Goal: Transaction & Acquisition: Purchase product/service

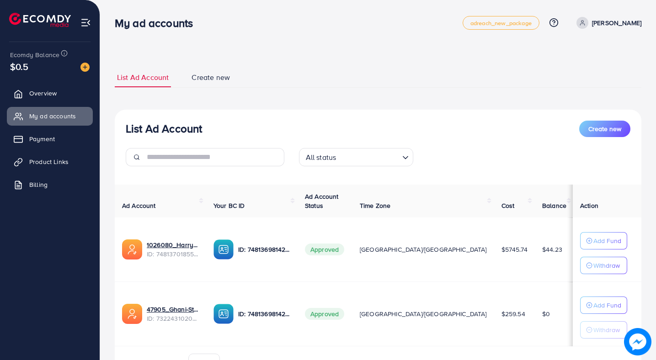
scroll to position [52, 0]
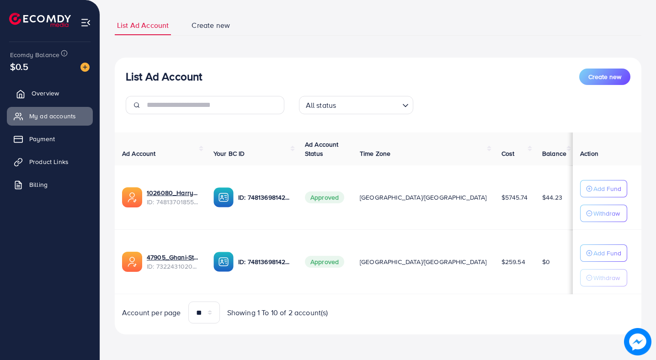
click at [68, 90] on link "Overview" at bounding box center [50, 93] width 86 height 18
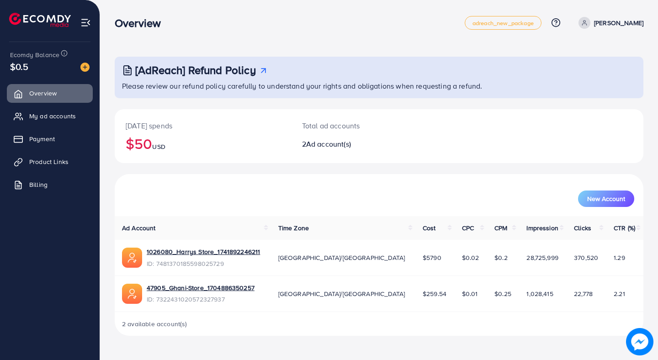
click at [617, 18] on p "[PERSON_NAME]" at bounding box center [618, 22] width 49 height 11
click at [577, 70] on span "Log out" at bounding box center [588, 74] width 25 height 11
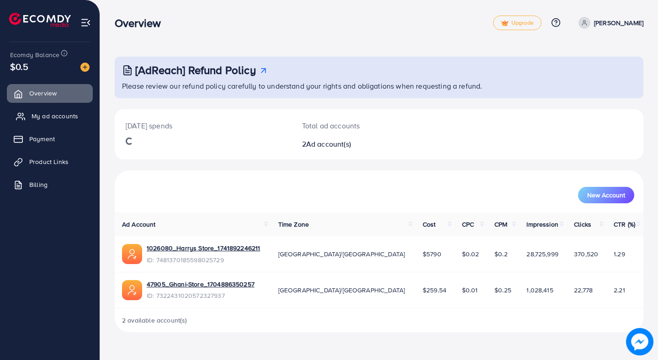
click at [43, 114] on span "My ad accounts" at bounding box center [55, 116] width 47 height 9
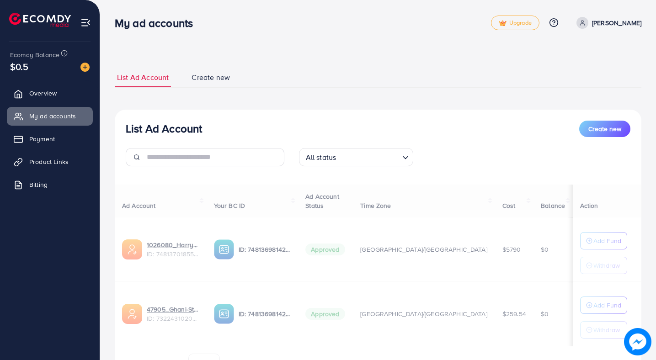
scroll to position [52, 0]
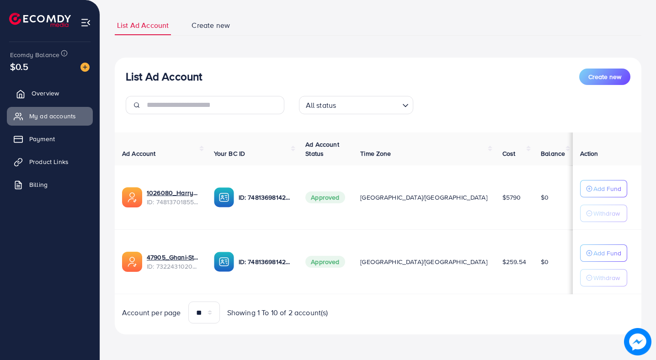
click at [61, 95] on link "Overview" at bounding box center [50, 93] width 86 height 18
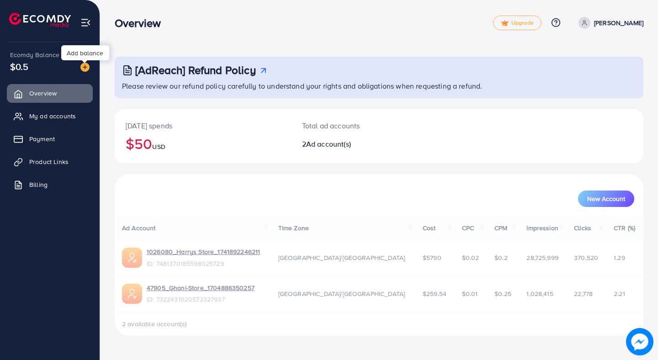
click at [85, 65] on img at bounding box center [84, 67] width 9 height 9
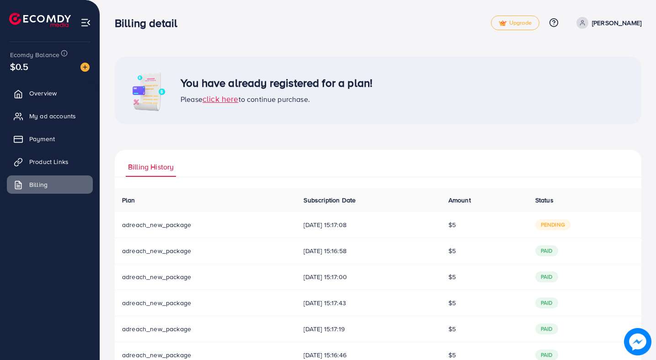
click at [228, 100] on span "click here" at bounding box center [220, 98] width 36 height 11
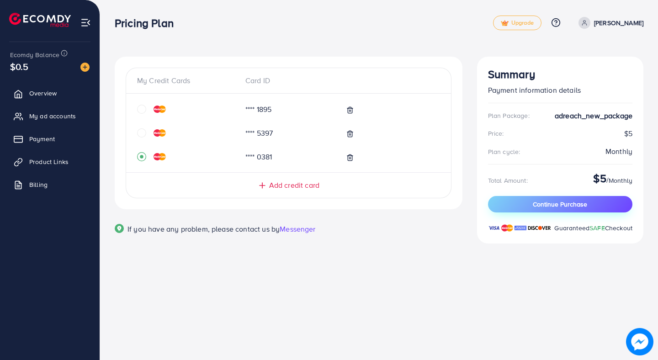
click at [520, 207] on button "Continue Purchase" at bounding box center [560, 204] width 144 height 16
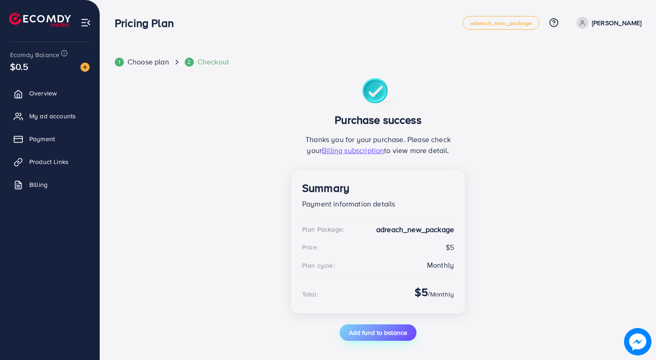
click at [381, 335] on span "Add fund to balance" at bounding box center [378, 332] width 58 height 9
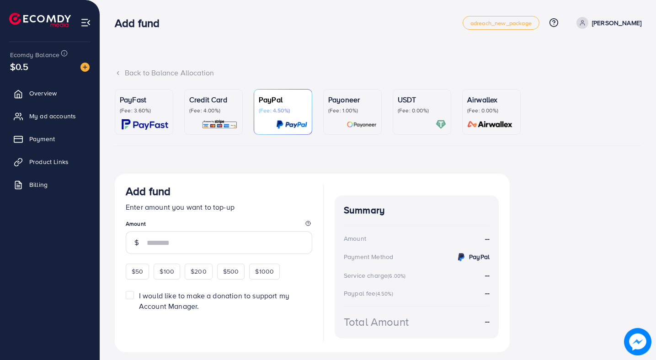
click at [148, 105] on div "PayFast (Fee: 3.60%)" at bounding box center [144, 104] width 48 height 20
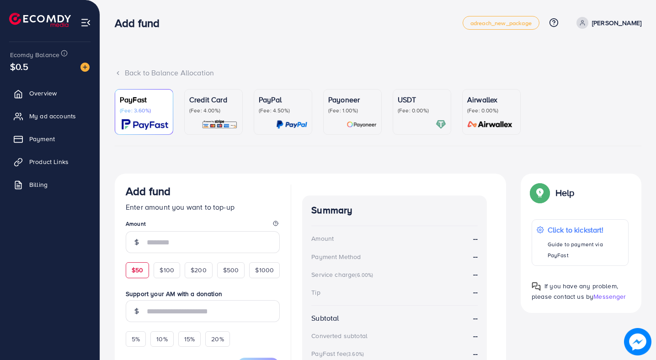
click at [132, 265] on div "$50" at bounding box center [137, 270] width 23 height 16
type input "**"
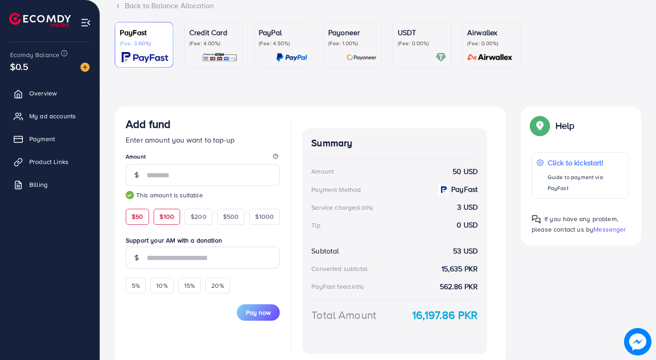
scroll to position [105, 0]
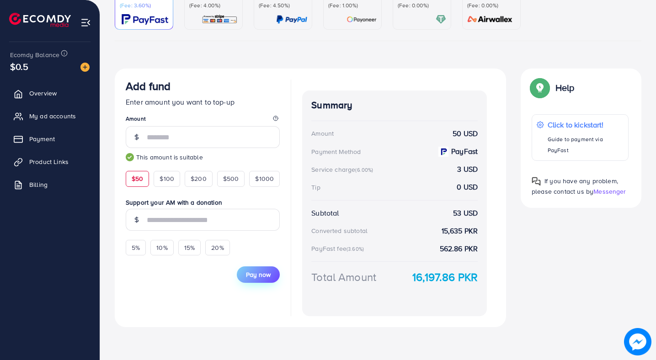
click at [248, 275] on span "Pay now" at bounding box center [258, 274] width 25 height 9
